Goal: Task Accomplishment & Management: Use online tool/utility

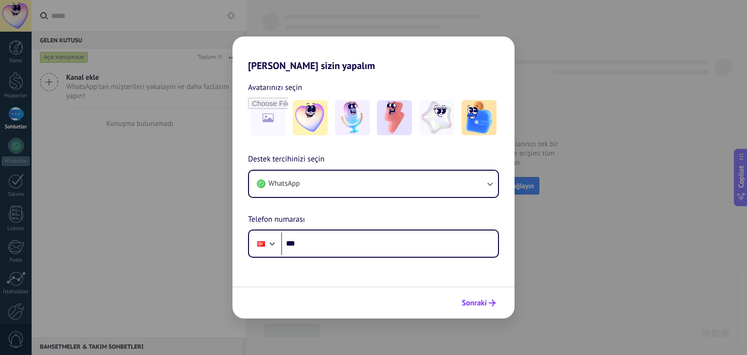
click at [474, 297] on button "Sonraki" at bounding box center [478, 303] width 43 height 17
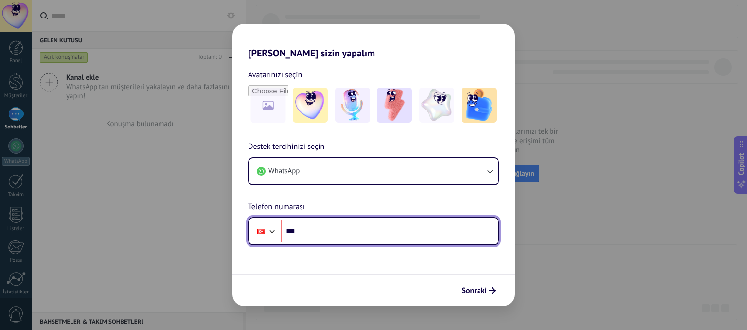
click at [327, 228] on input "***" at bounding box center [389, 231] width 217 height 22
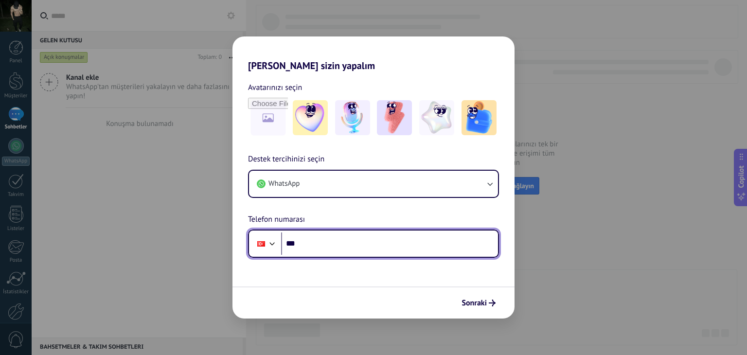
click at [342, 246] on input "***" at bounding box center [389, 244] width 217 height 22
type input "**********"
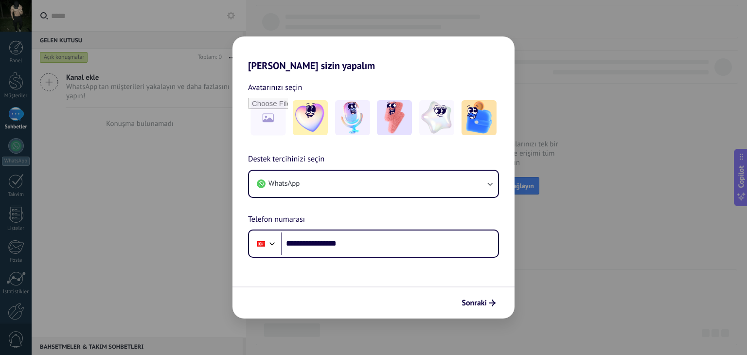
click at [479, 312] on div "Sonraki" at bounding box center [374, 302] width 282 height 32
click at [480, 306] on span "Sonraki" at bounding box center [474, 303] width 25 height 7
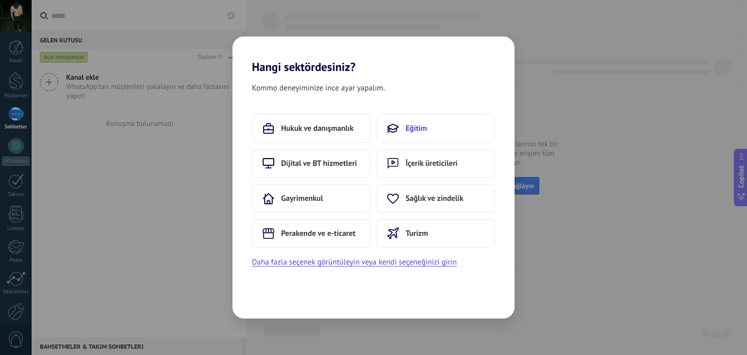
click at [413, 124] on span "Eğitim" at bounding box center [416, 129] width 21 height 10
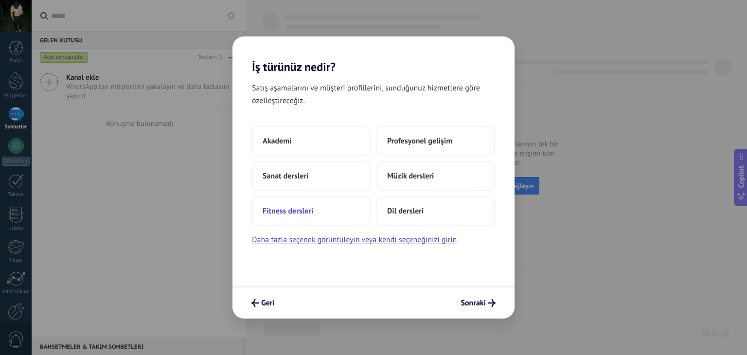
click at [321, 212] on button "Fitness dersleri" at bounding box center [311, 211] width 119 height 29
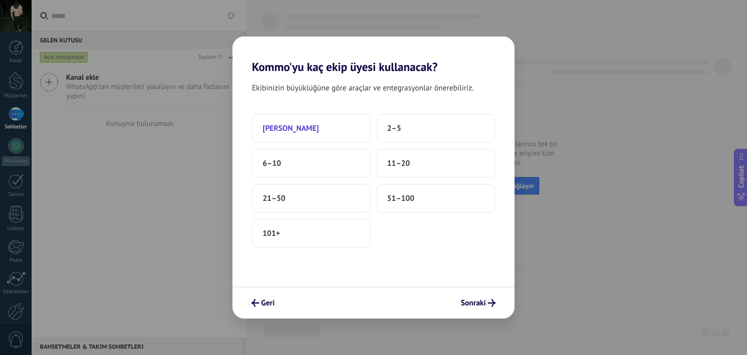
click at [352, 129] on button "[PERSON_NAME]" at bounding box center [311, 128] width 119 height 29
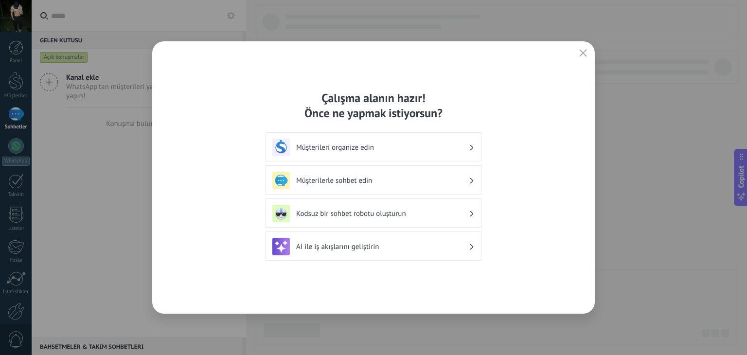
click at [371, 181] on h3 "Müşterilerle sohbet edin" at bounding box center [382, 180] width 173 height 9
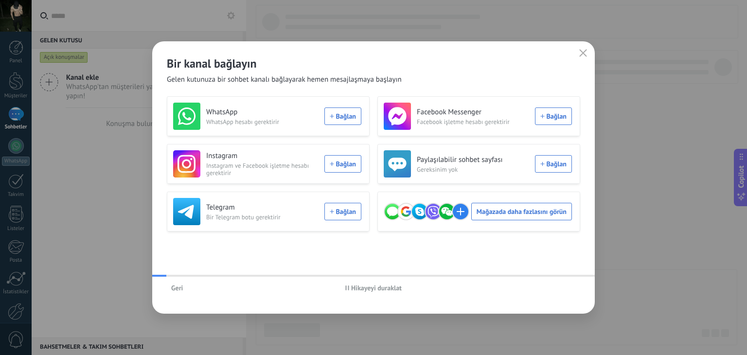
click at [583, 78] on div "Bir kanal bağlayın Gelen kutunuza bir sohbet kanalı bağlayarak hemen mesajlaşma…" at bounding box center [373, 62] width 443 height 43
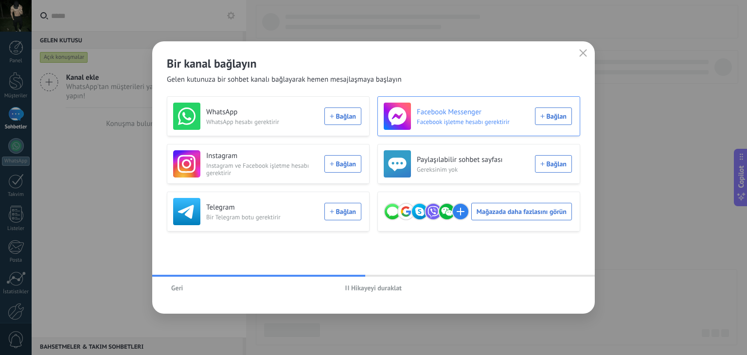
click at [562, 115] on div "Facebook Messenger Facebook işletme hesabı gerektirir Bağlan" at bounding box center [478, 116] width 188 height 27
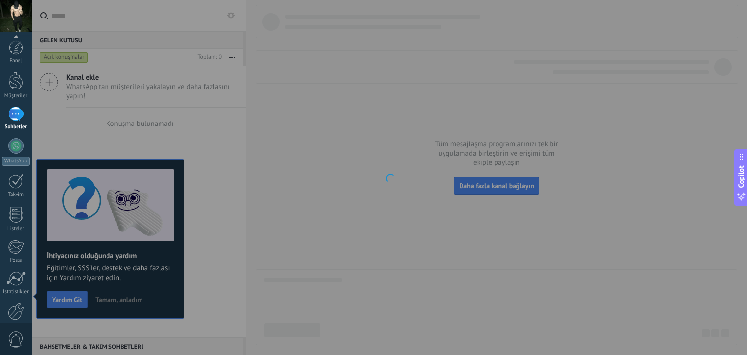
scroll to position [49, 0]
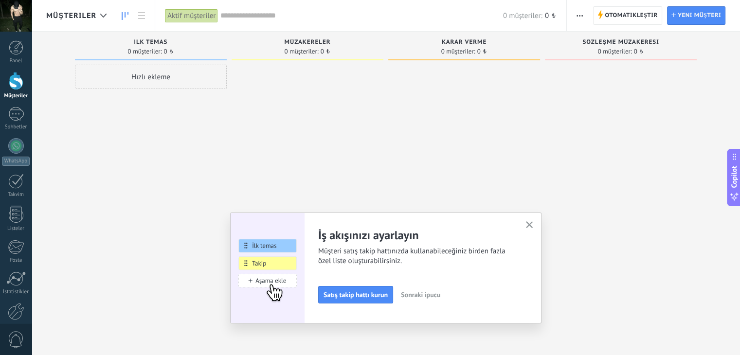
click at [266, 279] on img at bounding box center [268, 268] width 74 height 106
click at [269, 254] on img at bounding box center [268, 268] width 74 height 106
click at [531, 227] on icon "button" at bounding box center [529, 224] width 7 height 7
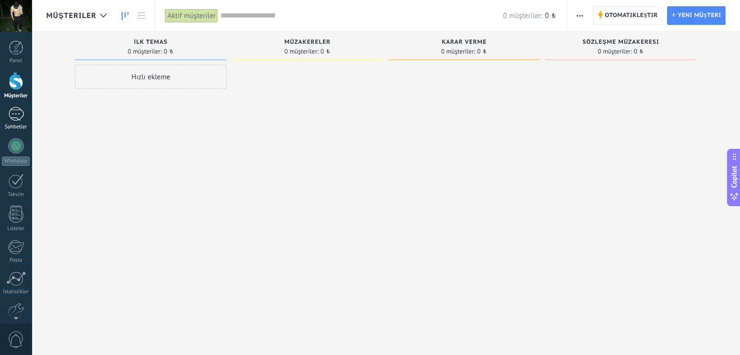
click at [19, 119] on div at bounding box center [16, 114] width 16 height 14
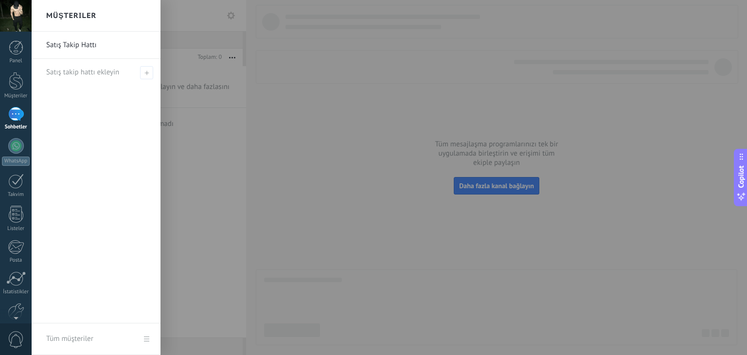
click at [95, 91] on div "Satış Takip Hattı Satış takip hattı ekleyin" at bounding box center [96, 178] width 129 height 292
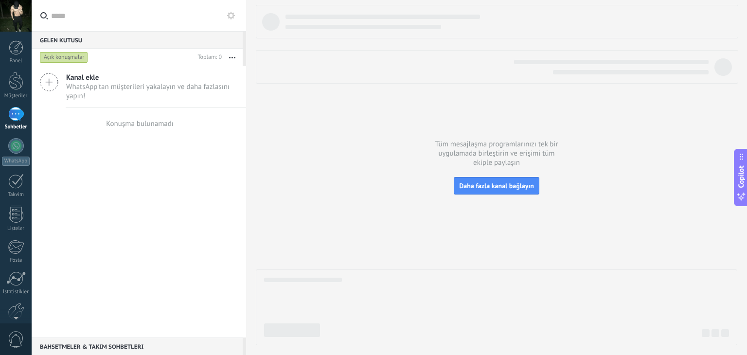
click at [163, 89] on span "WhatsApp'tan müşterileri yakalayın ve daha fazlasını yapın!" at bounding box center [152, 91] width 172 height 18
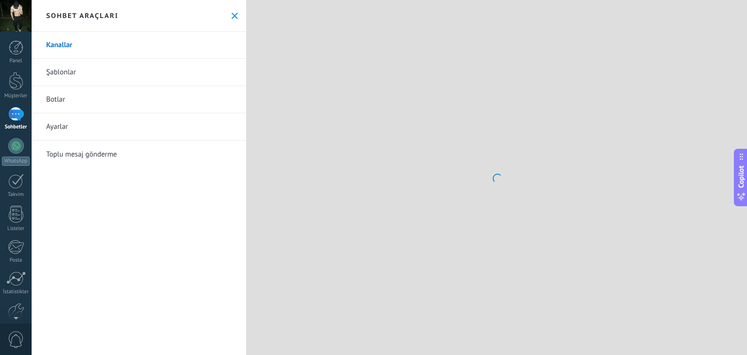
click at [49, 83] on link "Şablonlar" at bounding box center [139, 72] width 215 height 27
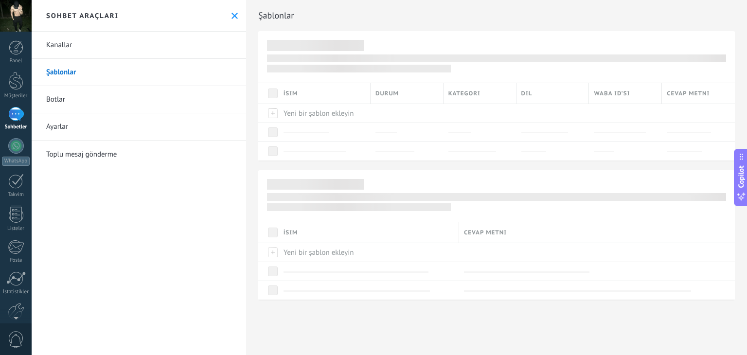
click at [77, 42] on link "Kanallar" at bounding box center [139, 45] width 215 height 27
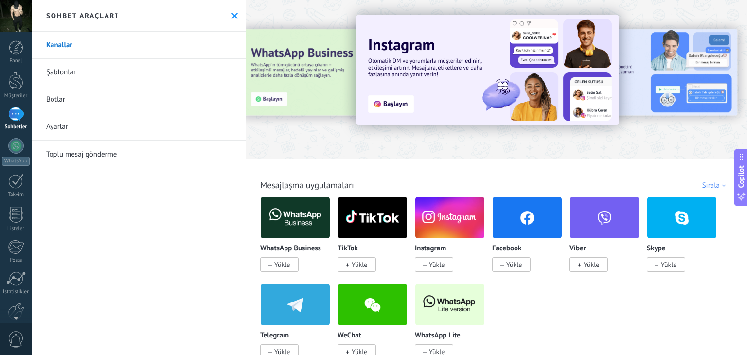
click at [292, 230] on img at bounding box center [295, 217] width 69 height 47
click at [284, 265] on span "Yükle" at bounding box center [282, 264] width 16 height 9
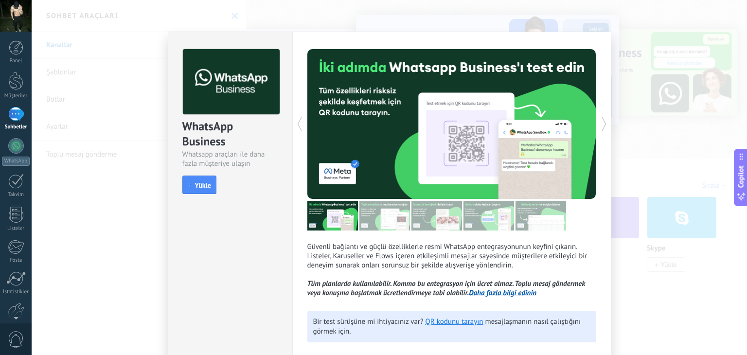
scroll to position [53, 0]
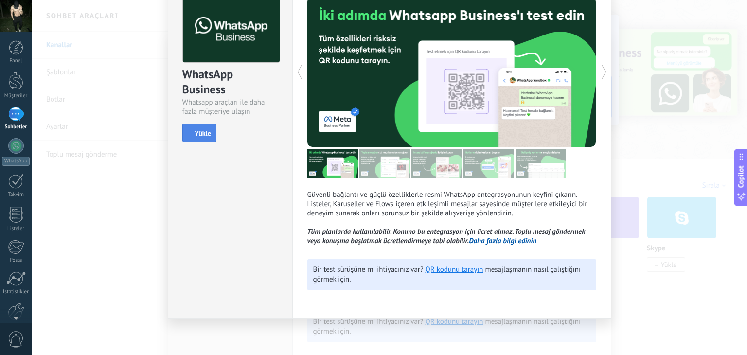
click at [206, 133] on span "Yükle" at bounding box center [203, 133] width 16 height 7
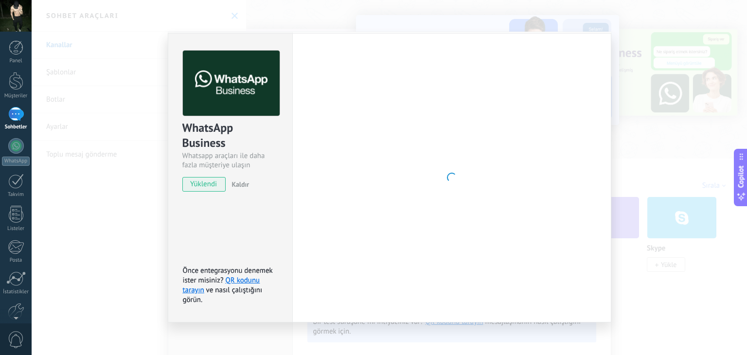
click at [291, 198] on div "WhatsApp Business Whatsapp araçları ile daha fazla müşteriye ulaşın yüklendi Ka…" at bounding box center [230, 117] width 124 height 166
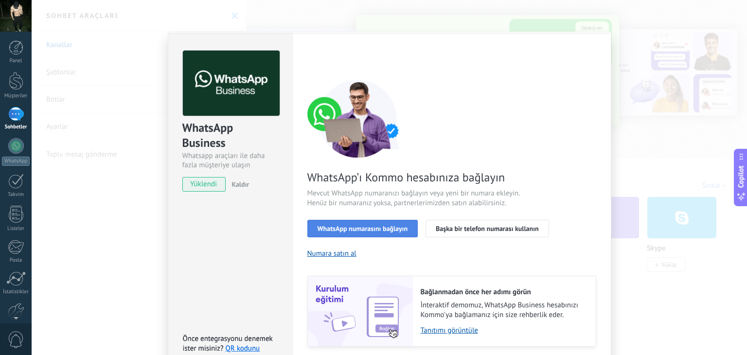
click at [378, 220] on button "WhatsApp numarasını bağlayın" at bounding box center [362, 229] width 111 height 18
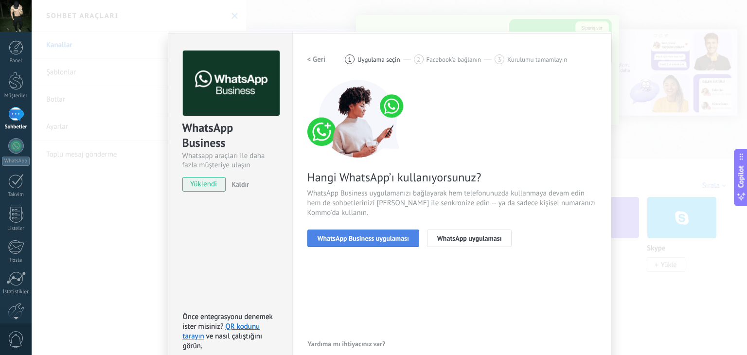
click at [394, 241] on span "WhatsApp Business uygulaması" at bounding box center [363, 238] width 91 height 7
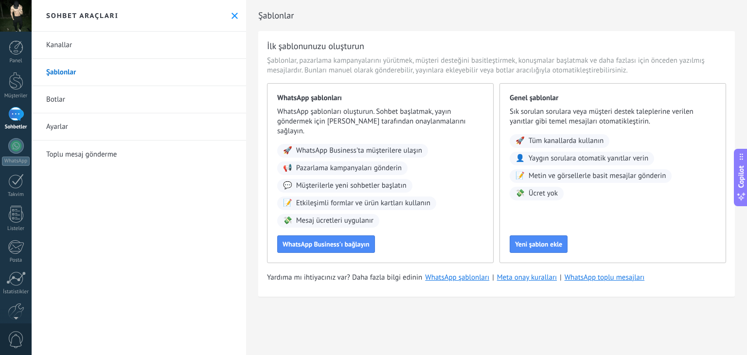
click at [237, 18] on div "Sohbet araçları" at bounding box center [139, 16] width 215 height 32
click at [7, 190] on link "Takvim" at bounding box center [16, 186] width 32 height 24
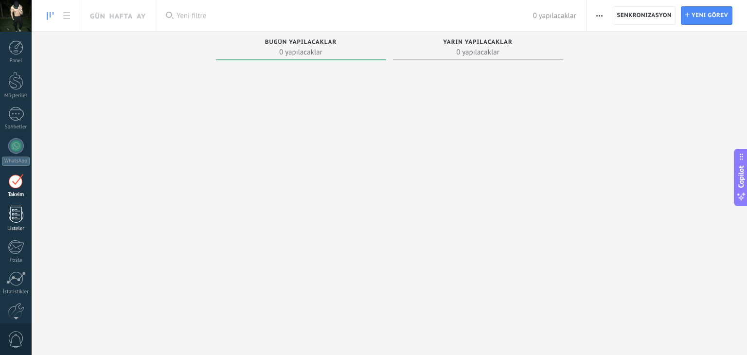
click at [14, 213] on div at bounding box center [16, 214] width 15 height 17
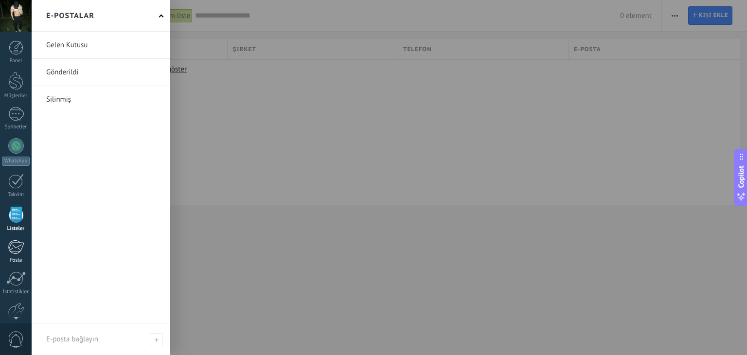
click at [23, 252] on div at bounding box center [16, 247] width 16 height 15
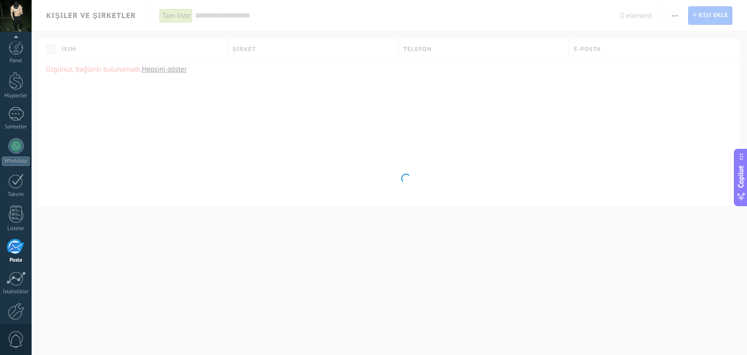
scroll to position [49, 0]
click at [23, 252] on div "Panel Müşteriler Sohbetler WhatsApp Satışlar" at bounding box center [16, 157] width 32 height 333
